Goal: Book appointment/travel/reservation

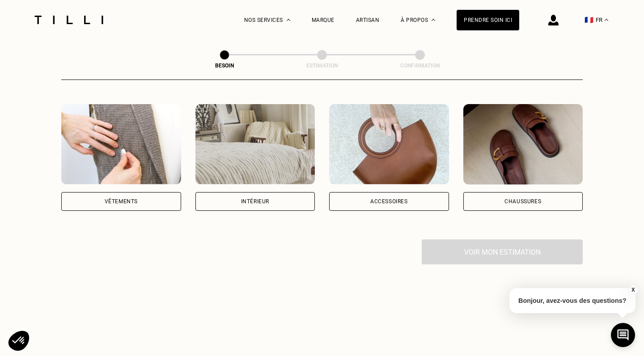
scroll to position [153, 0]
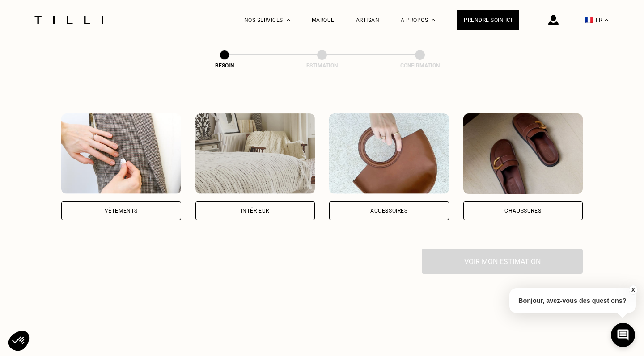
click at [150, 202] on div "Vêtements" at bounding box center [121, 211] width 120 height 19
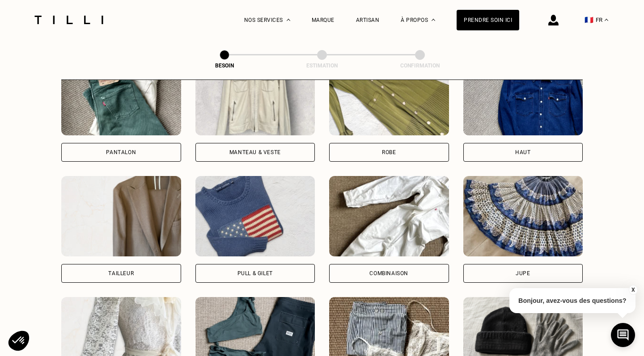
scroll to position [299, 0]
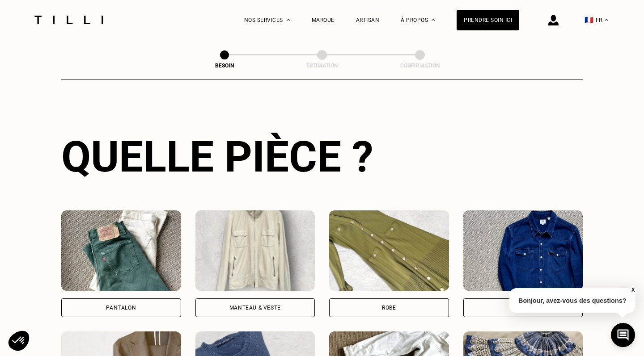
click at [137, 287] on div "Pantalon" at bounding box center [121, 263] width 120 height 107
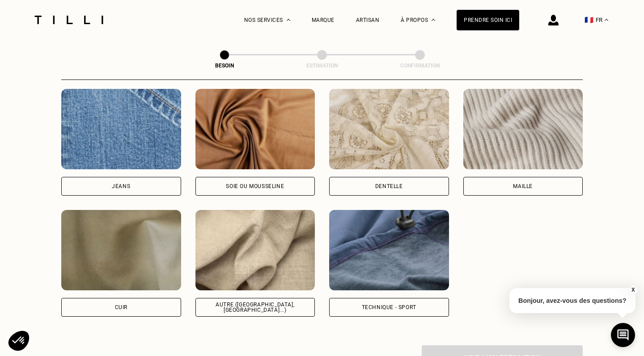
scroll to position [955, 0]
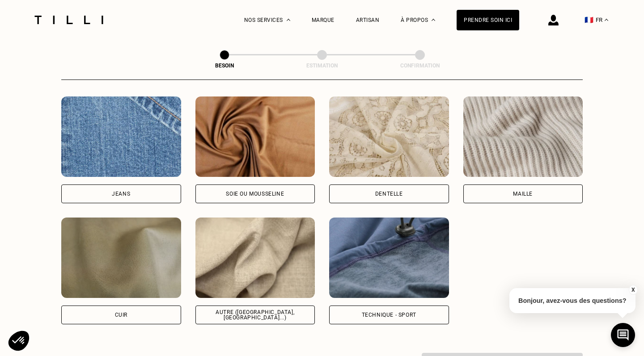
click at [275, 310] on div "Autre ([GEOGRAPHIC_DATA], [GEOGRAPHIC_DATA]...)" at bounding box center [255, 315] width 105 height 11
select select "FR"
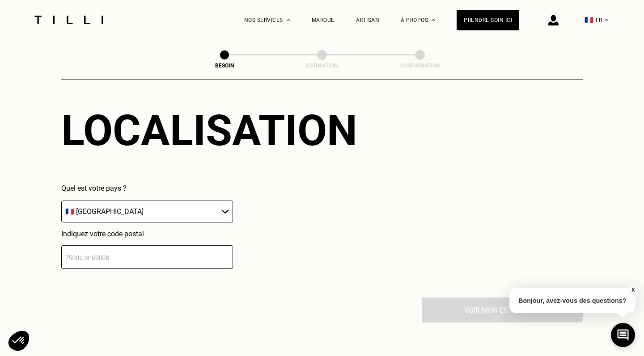
scroll to position [1244, 0]
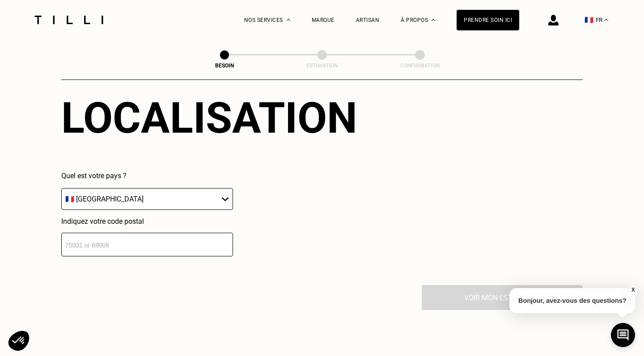
click at [205, 240] on input "number" at bounding box center [147, 245] width 172 height 24
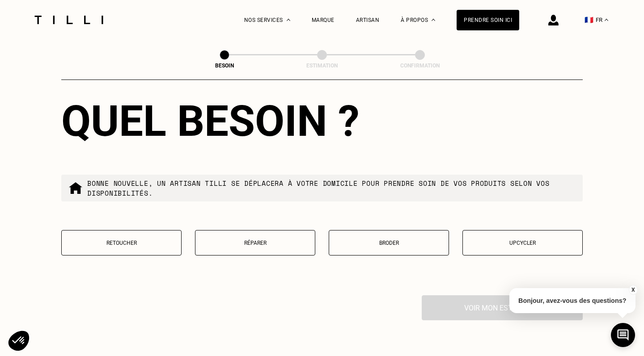
scroll to position [1470, 0]
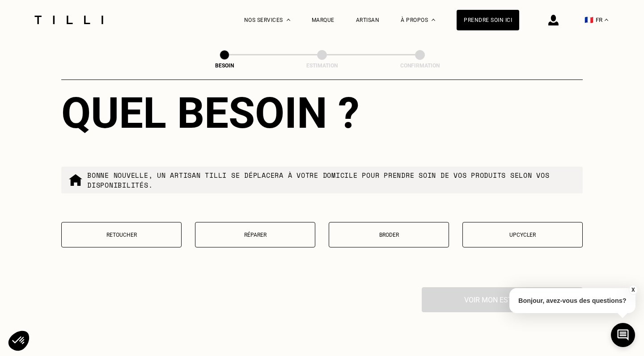
type input "31500"
click at [157, 232] on p "Retoucher" at bounding box center [121, 235] width 110 height 6
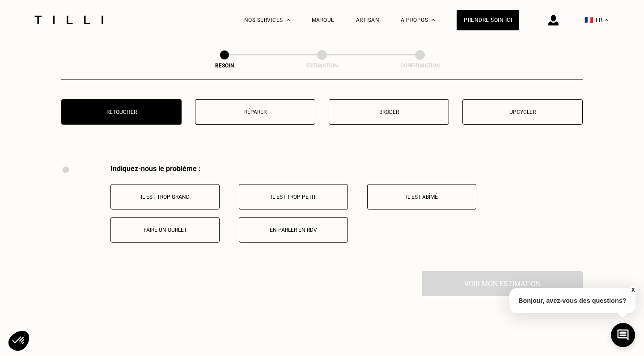
scroll to position [1586, 0]
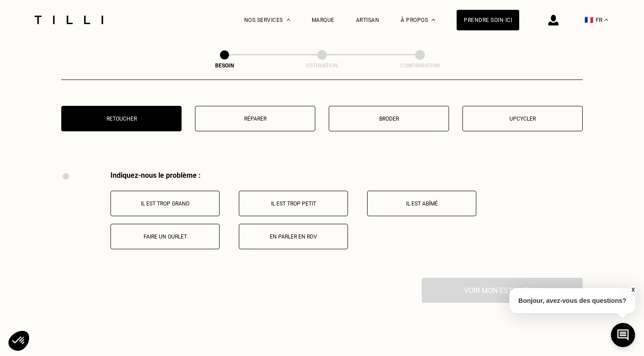
click at [187, 234] on p "Faire un ourlet" at bounding box center [164, 237] width 99 height 6
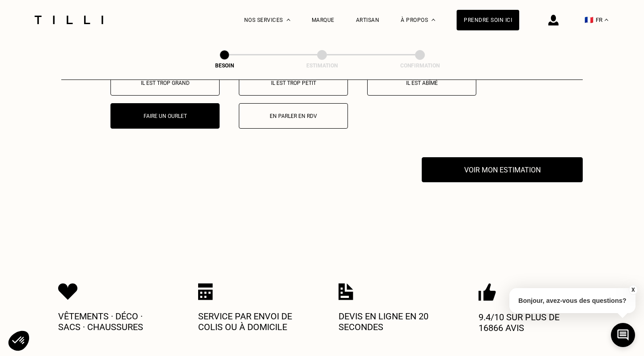
scroll to position [1694, 0]
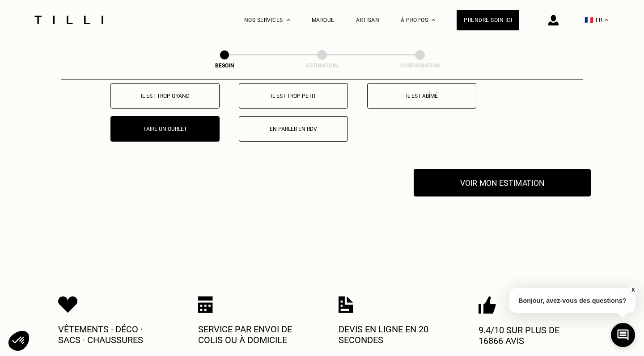
click at [507, 179] on button "Voir mon estimation" at bounding box center [501, 183] width 177 height 28
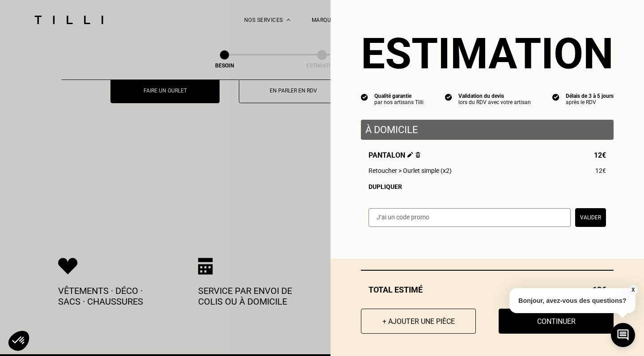
scroll to position [1733, 0]
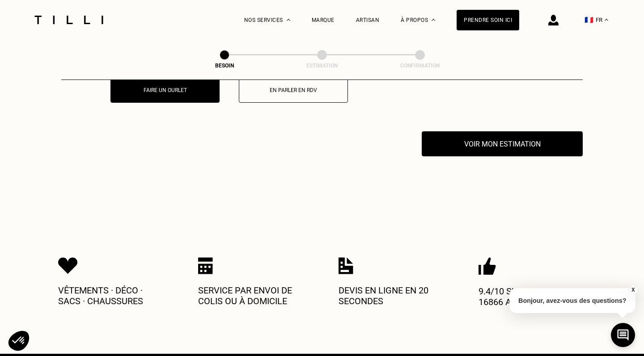
click at [632, 290] on button "X" at bounding box center [632, 290] width 9 height 10
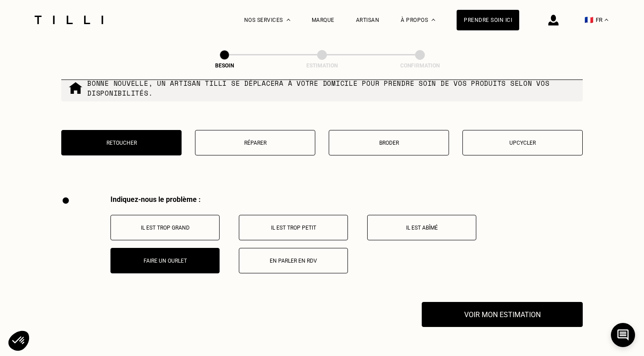
scroll to position [1578, 0]
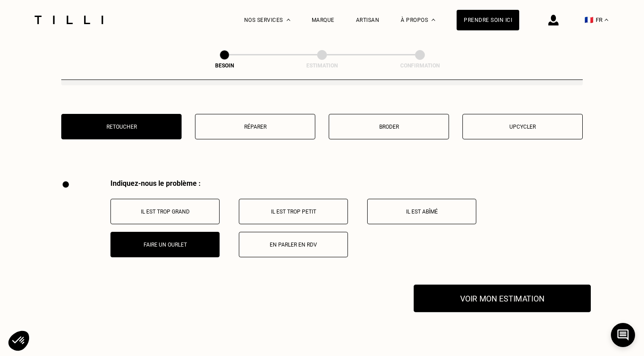
click at [489, 292] on button "Voir mon estimation" at bounding box center [501, 299] width 177 height 28
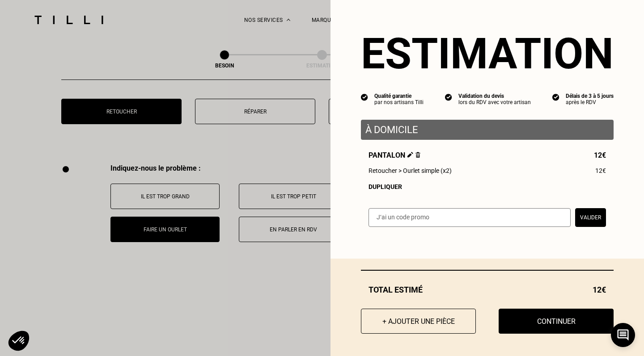
scroll to position [1598, 0]
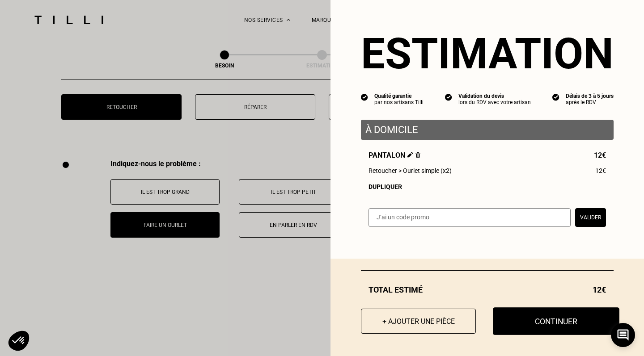
click at [540, 319] on button "Continuer" at bounding box center [555, 321] width 126 height 28
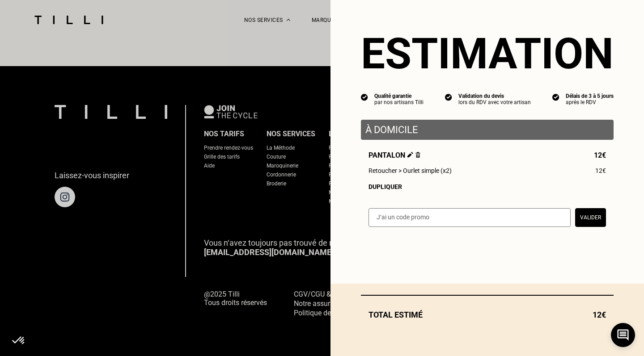
scroll to position [547, 0]
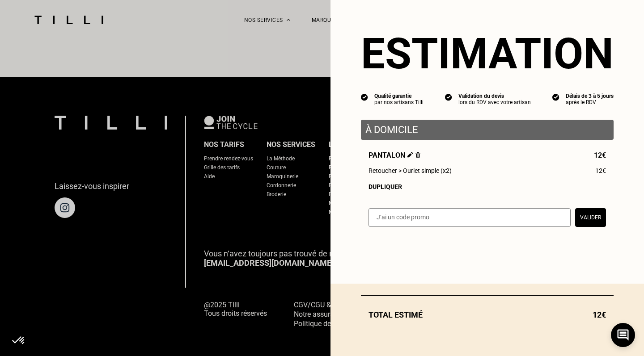
select select "FR"
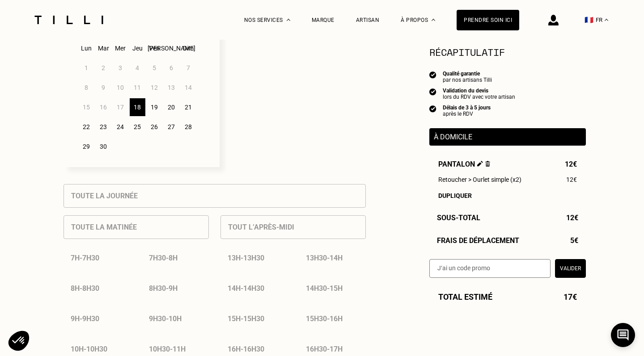
scroll to position [273, 0]
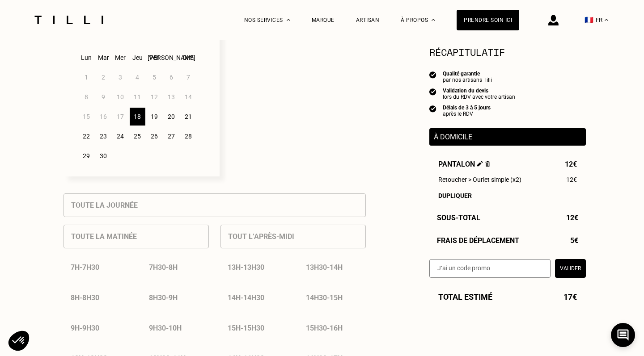
scroll to position [230, 0]
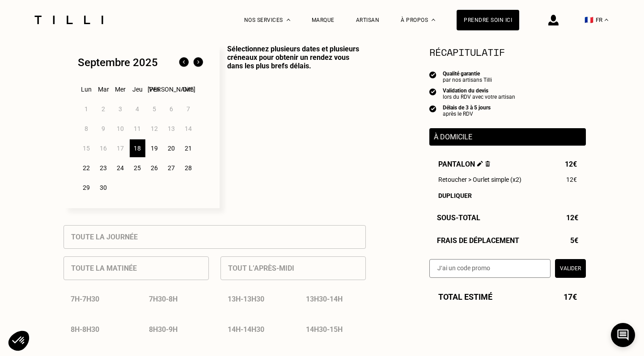
click at [156, 148] on div "19" at bounding box center [155, 148] width 16 height 18
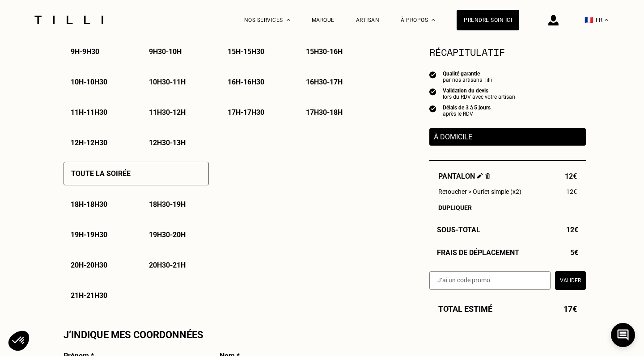
scroll to position [558, 0]
